Goal: Task Accomplishment & Management: Use online tool/utility

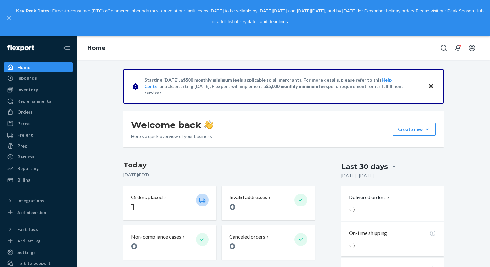
click at [428, 87] on icon "Close" at bounding box center [430, 86] width 4 height 4
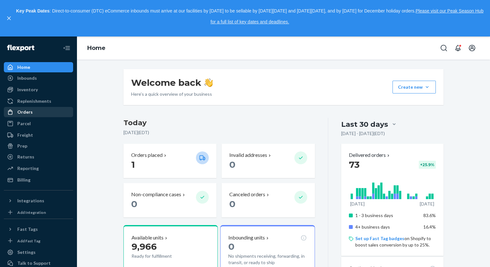
click at [26, 111] on div "Orders" at bounding box center [24, 112] width 15 height 6
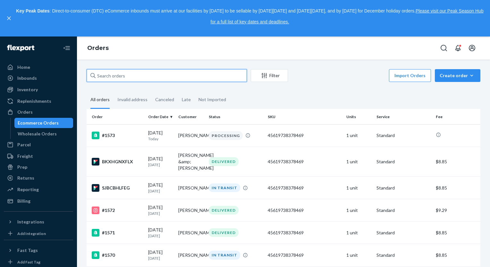
click at [203, 74] on input "text" at bounding box center [167, 75] width 160 height 13
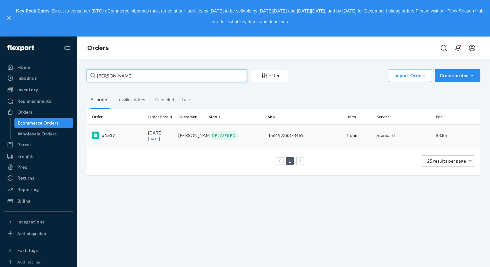
type input "[PERSON_NAME]"
click at [194, 139] on td "[PERSON_NAME]" at bounding box center [191, 135] width 30 height 22
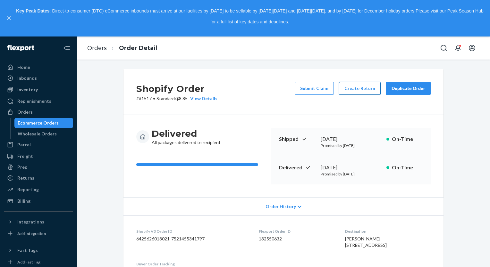
click at [360, 89] on button "Create Return" at bounding box center [360, 88] width 42 height 13
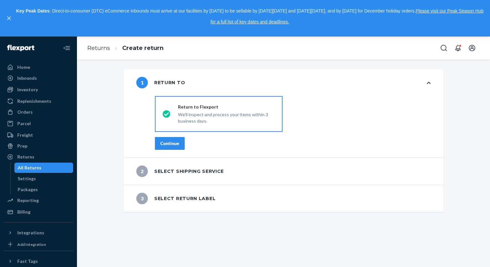
click at [165, 143] on div "Continue" at bounding box center [169, 143] width 19 height 6
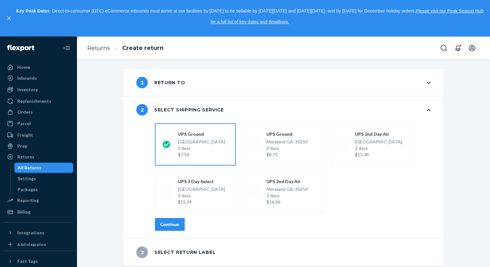
click at [169, 223] on div "Continue" at bounding box center [169, 224] width 19 height 6
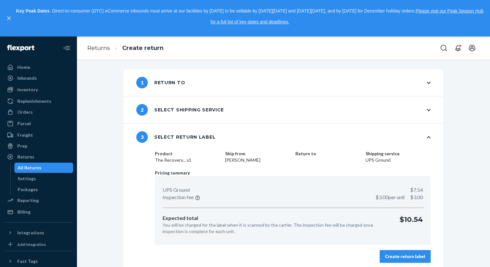
scroll to position [3, 0]
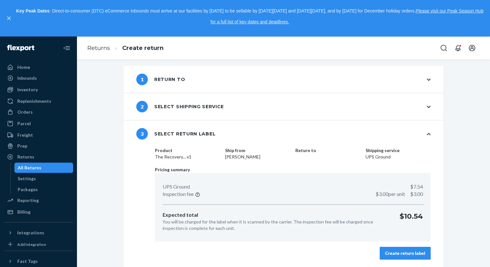
click at [413, 254] on div "Create return label" at bounding box center [405, 253] width 40 height 6
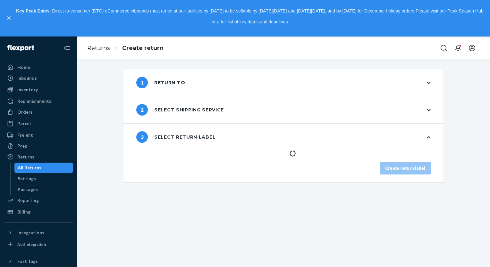
scroll to position [0, 0]
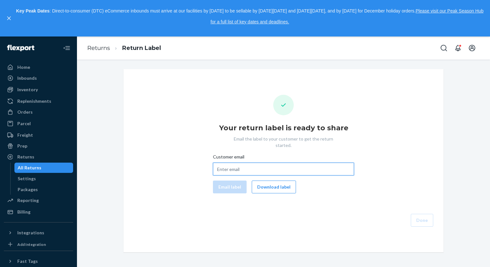
click at [256, 165] on input "Customer email" at bounding box center [283, 169] width 141 height 13
type input "[EMAIL_ADDRESS][DOMAIN_NAME]"
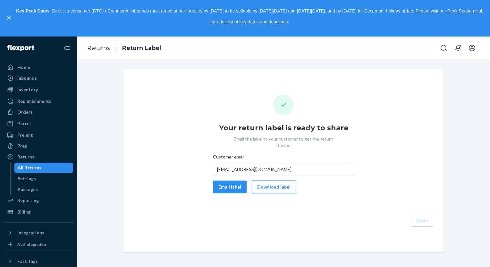
click at [253, 181] on button "Download label" at bounding box center [274, 187] width 44 height 13
